Goal: Unclear: Unclear

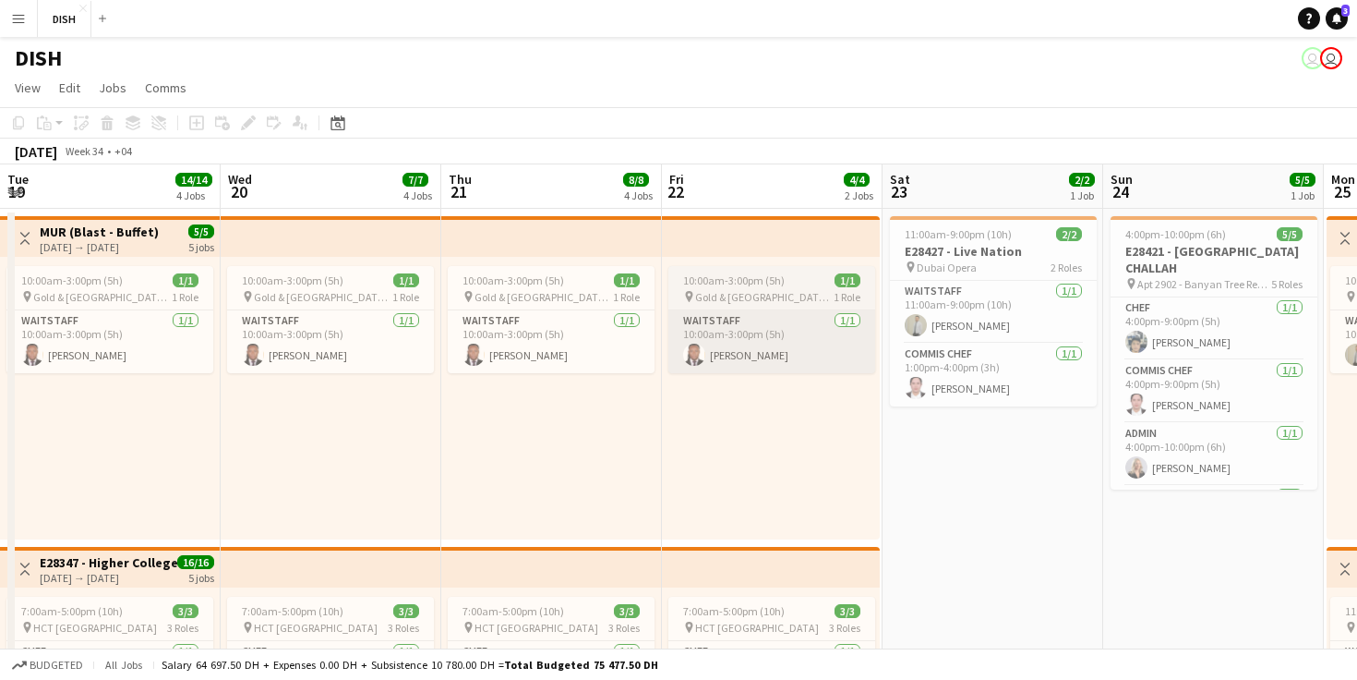
scroll to position [0, 570]
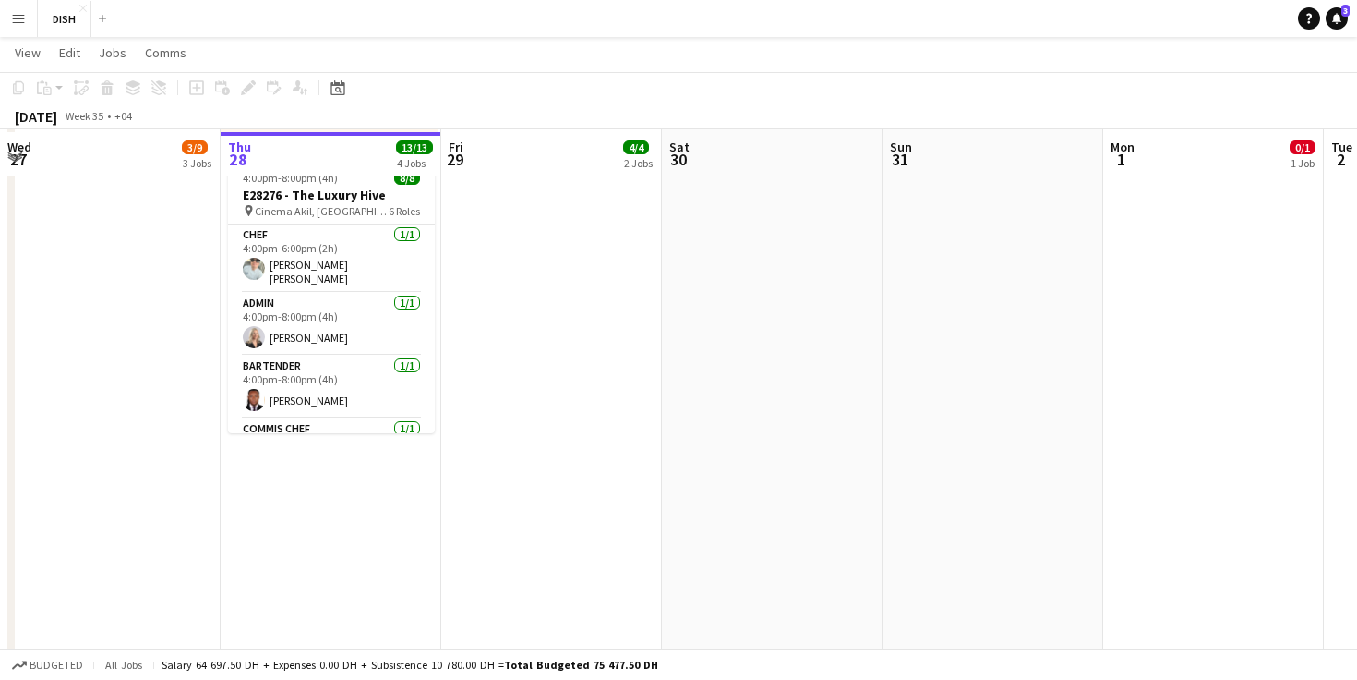
scroll to position [1049, 0]
